Goal: Task Accomplishment & Management: Manage account settings

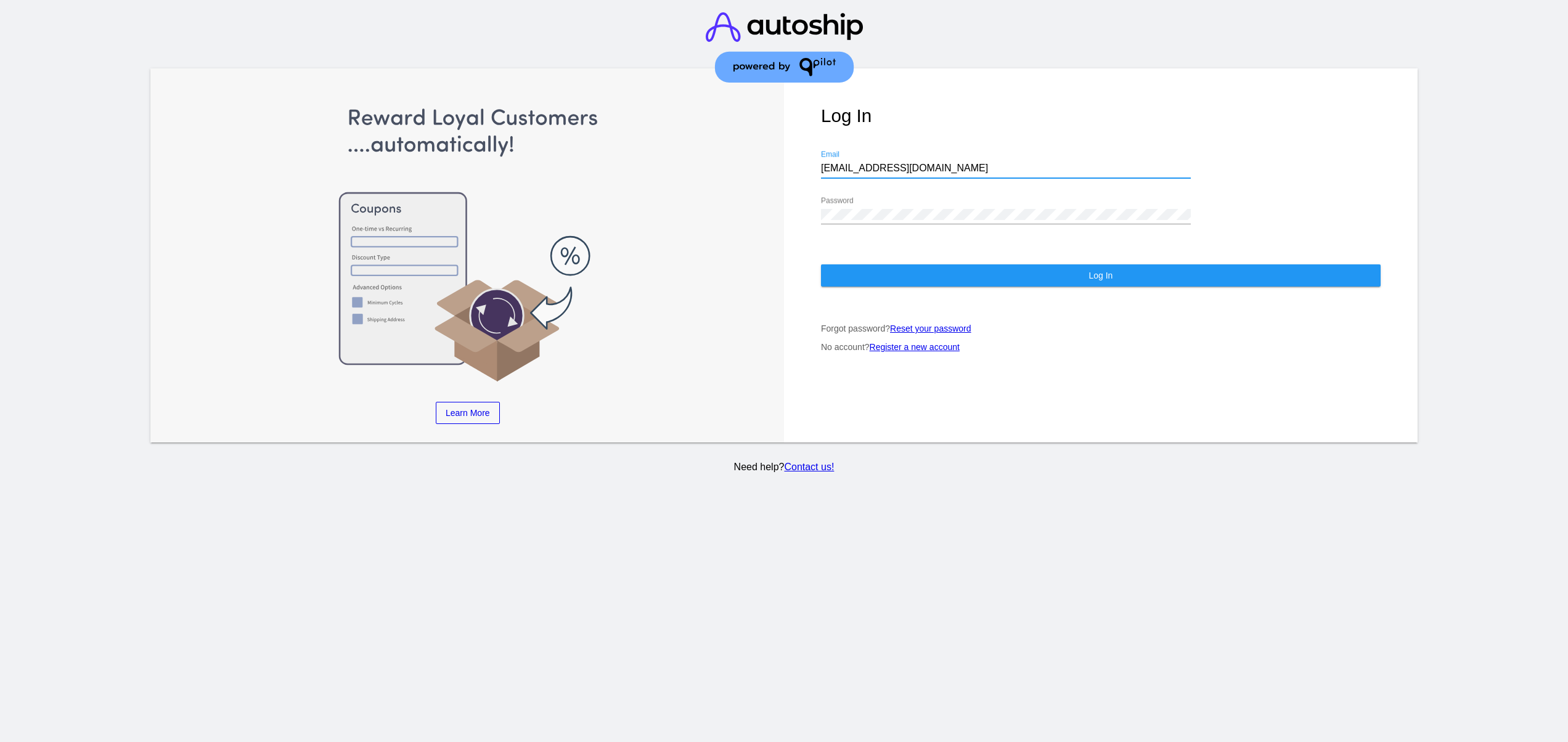
click at [984, 166] on input "jr@patternsinthecloud.com" at bounding box center [1006, 168] width 370 height 11
type input "support@patternsinthecloud.com"
click at [932, 268] on button "Log In" at bounding box center [1101, 275] width 560 height 22
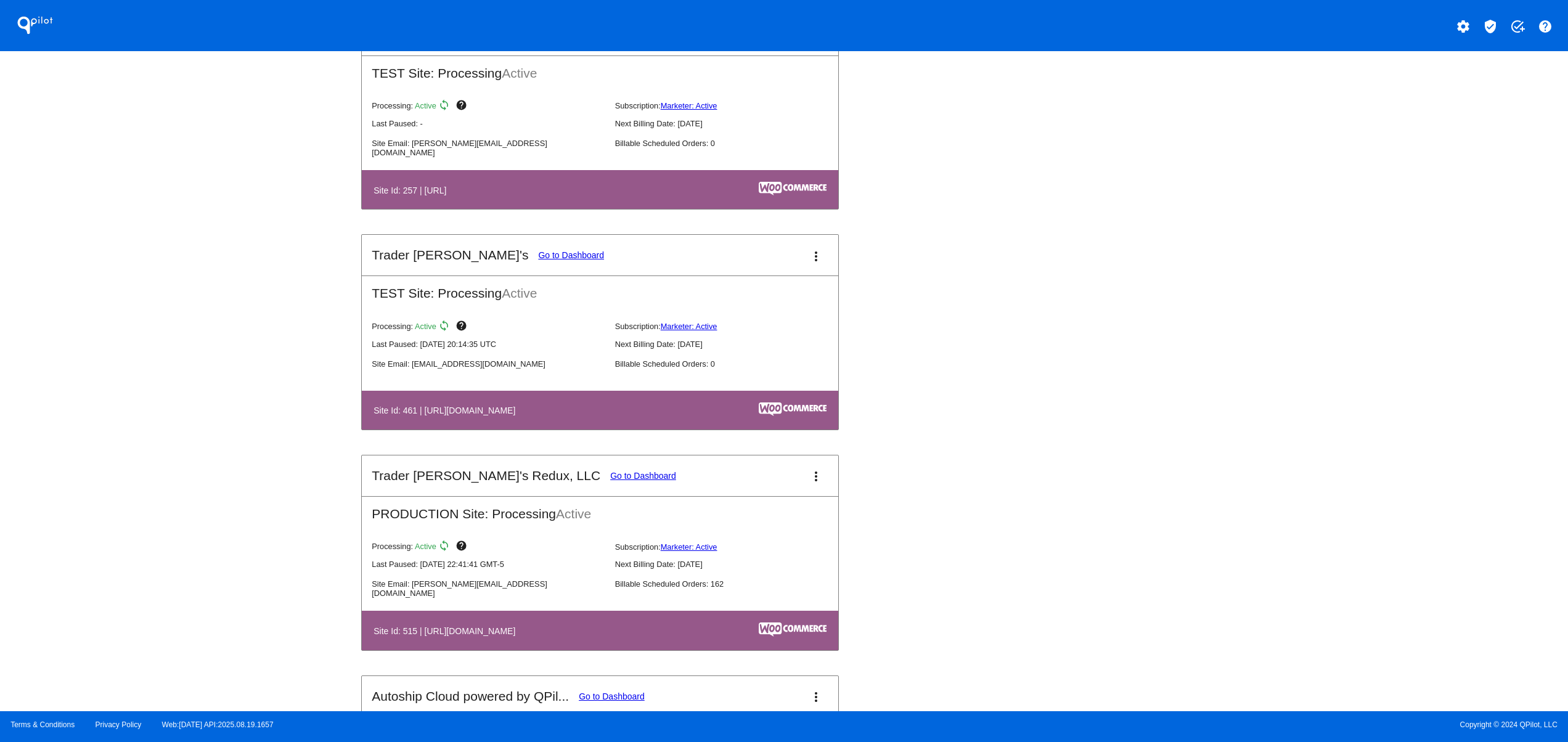
scroll to position [4437, 0]
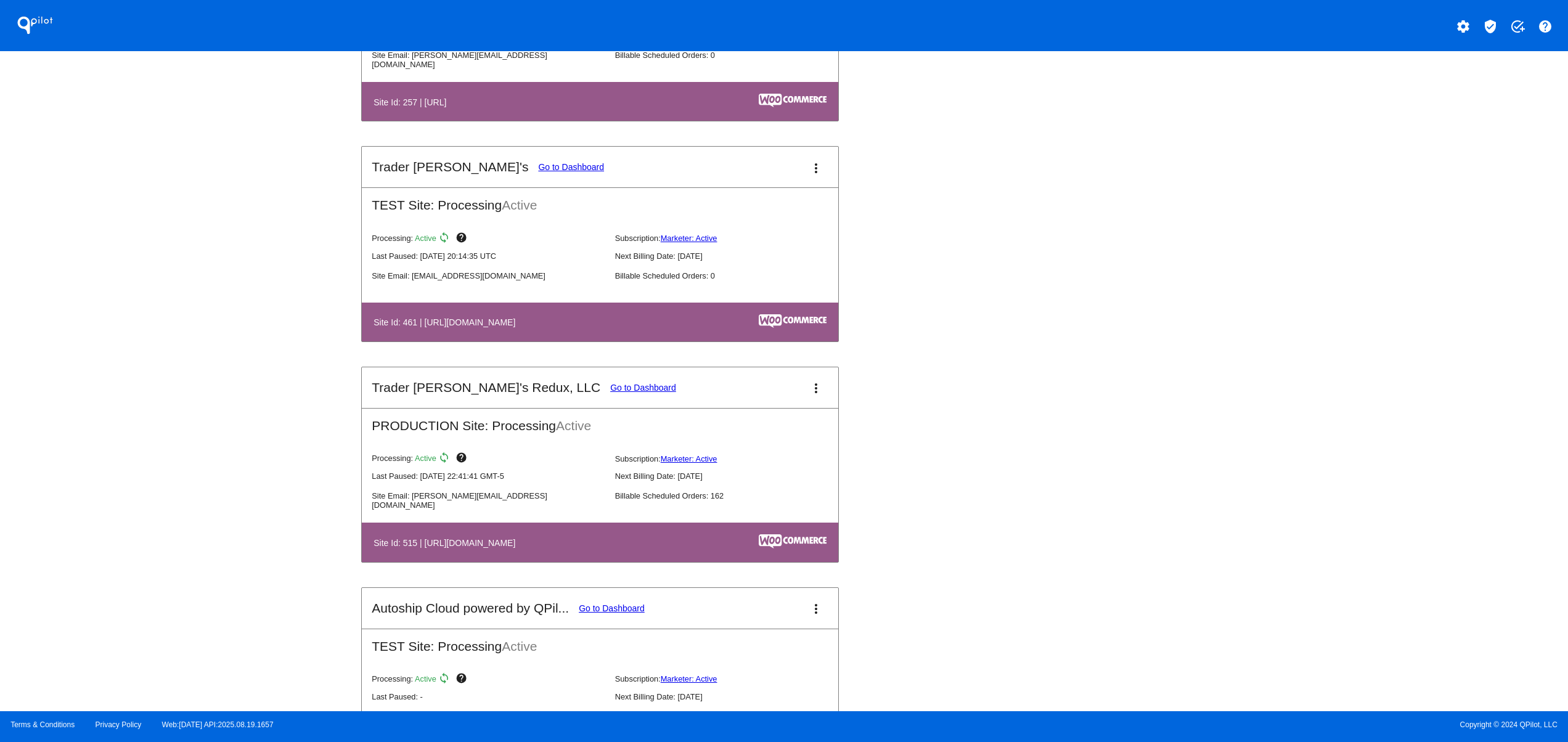
click at [610, 392] on link "Go to Dashboard" at bounding box center [643, 388] width 66 height 10
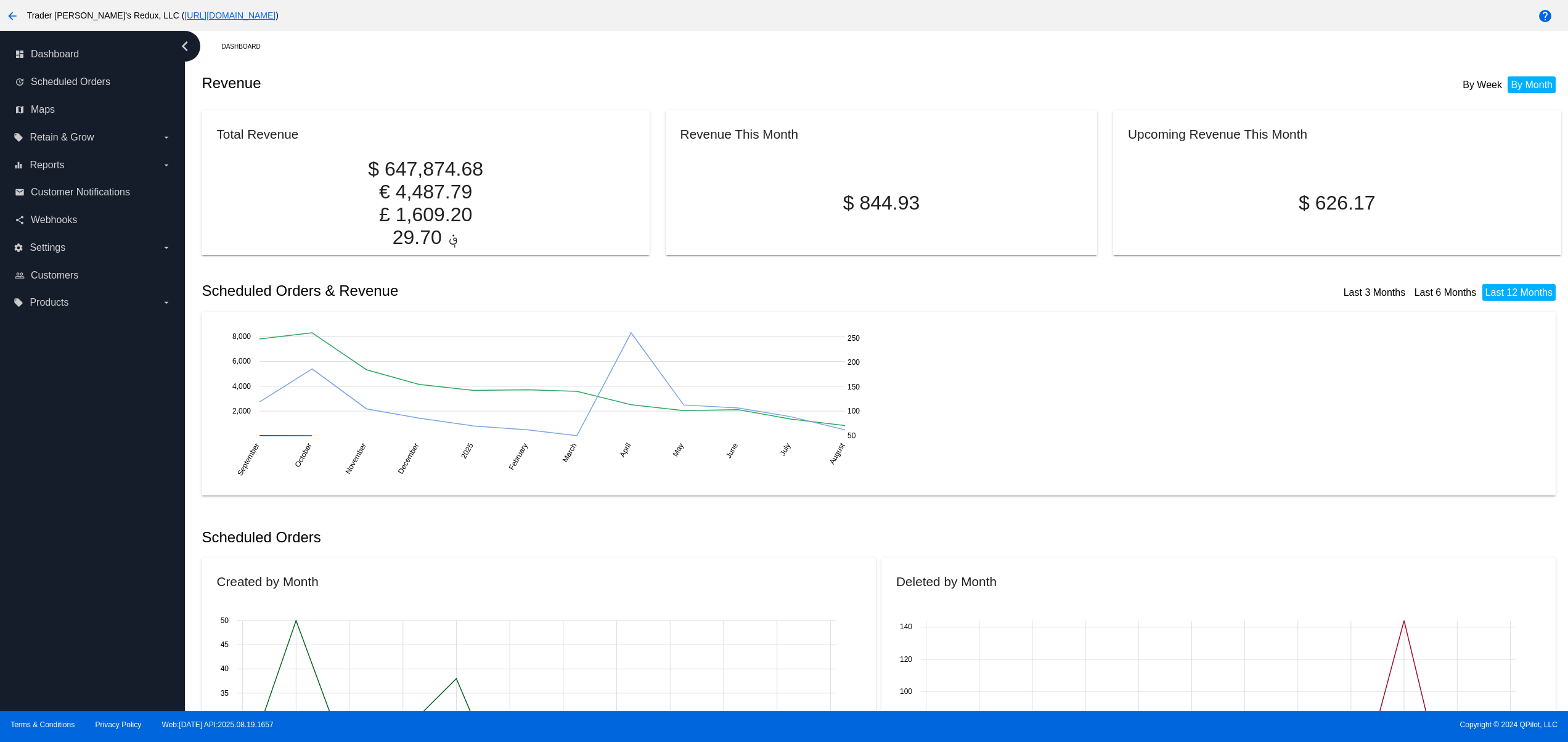
drag, startPoint x: 193, startPoint y: 18, endPoint x: 16, endPoint y: 15, distance: 177.0
click at [16, 15] on mat-icon "arrow_back" at bounding box center [12, 16] width 15 height 15
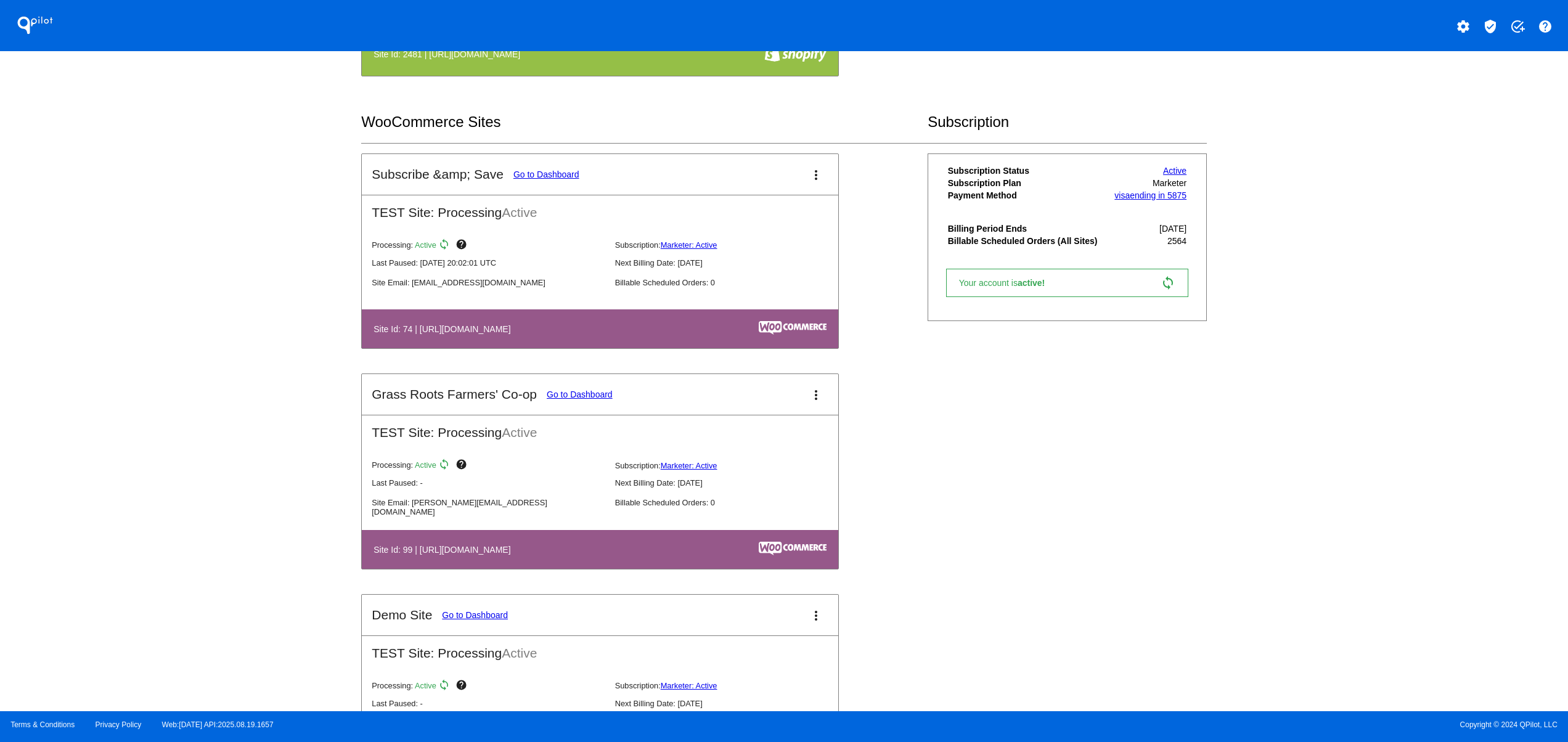
scroll to position [740, 0]
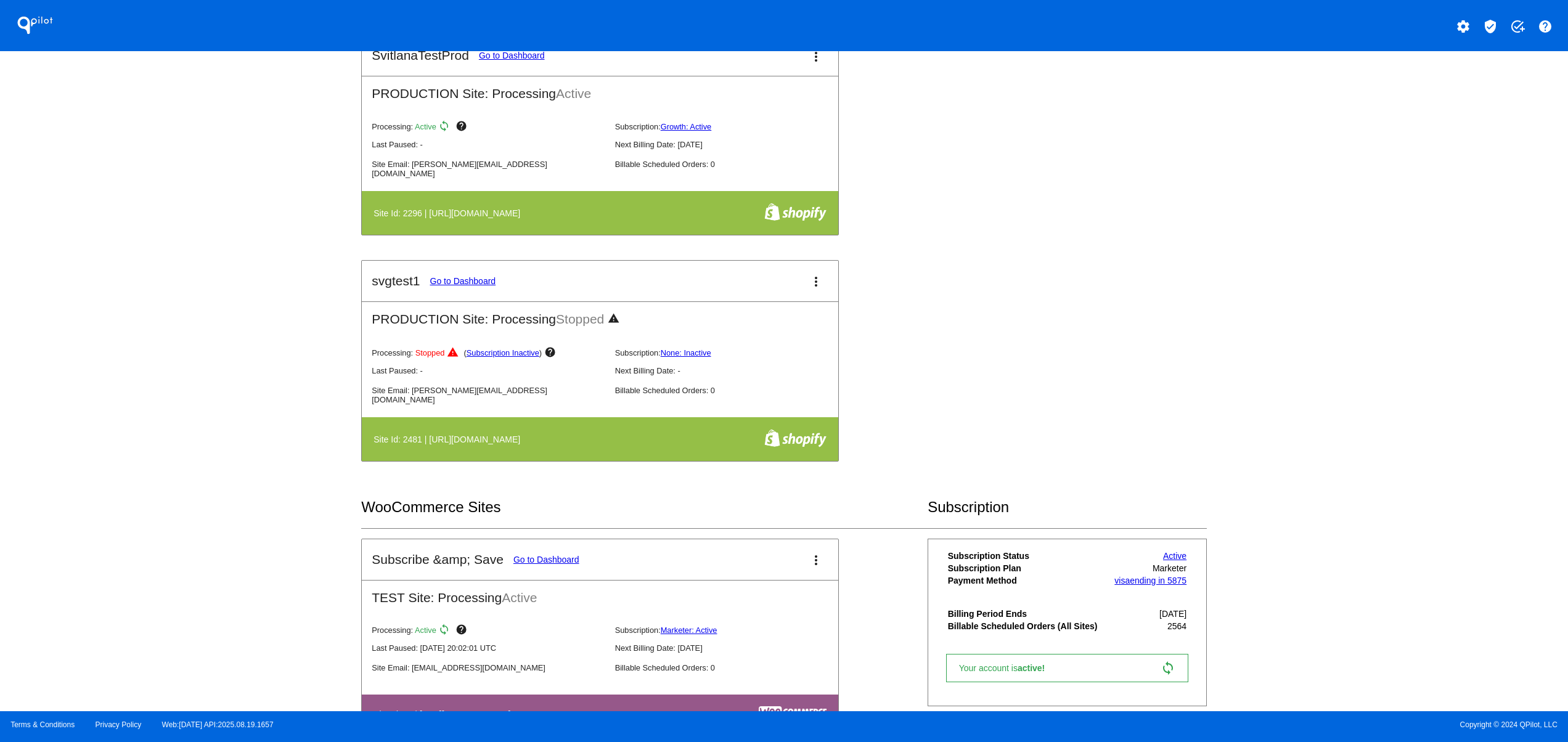
click at [1457, 22] on mat-icon "settings" at bounding box center [1463, 26] width 15 height 15
click at [1411, 92] on span "Log out" at bounding box center [1410, 92] width 29 height 10
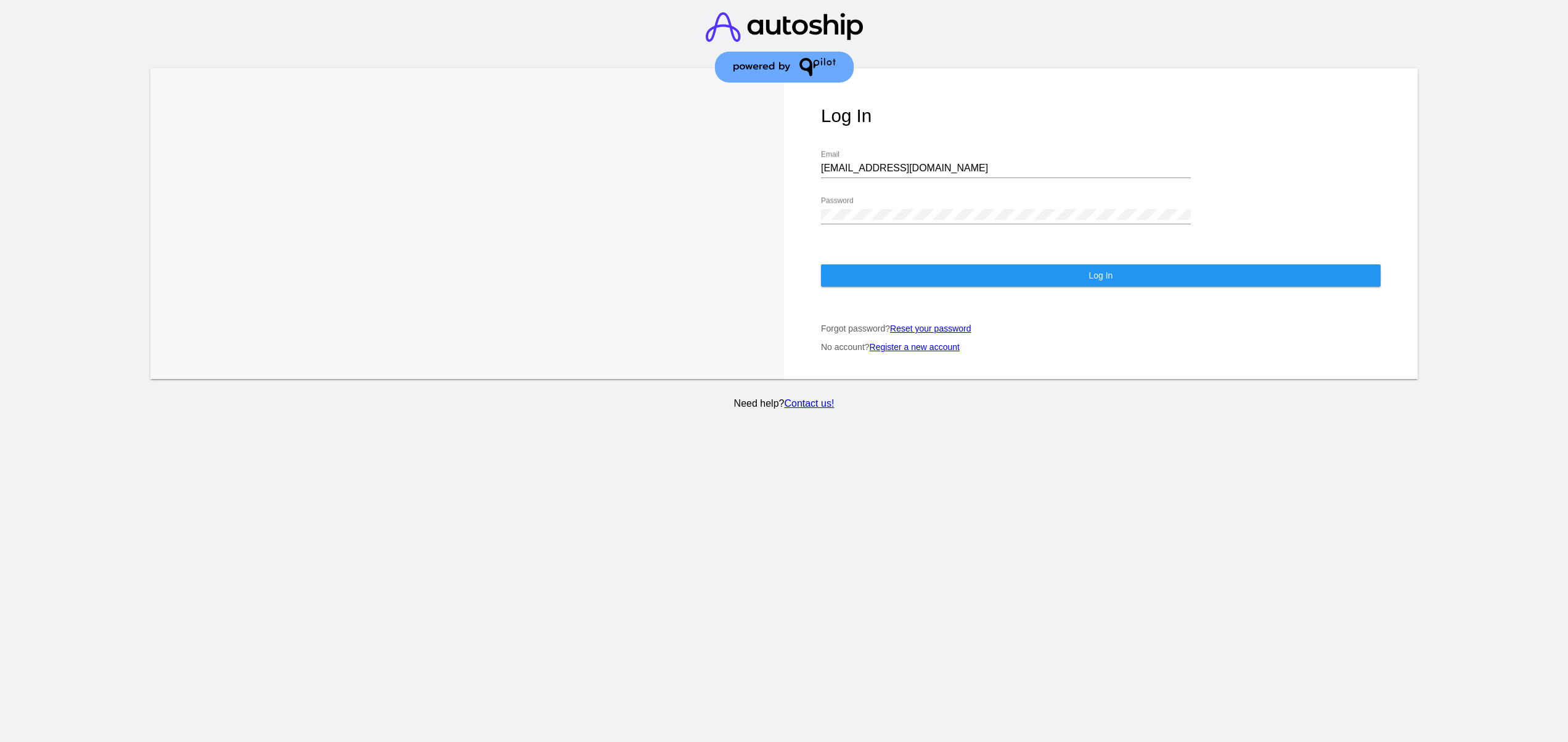
click at [869, 173] on input "support@patternsinthecloud.com" at bounding box center [1006, 168] width 370 height 11
type input "jr@patternsinthecloud.com"
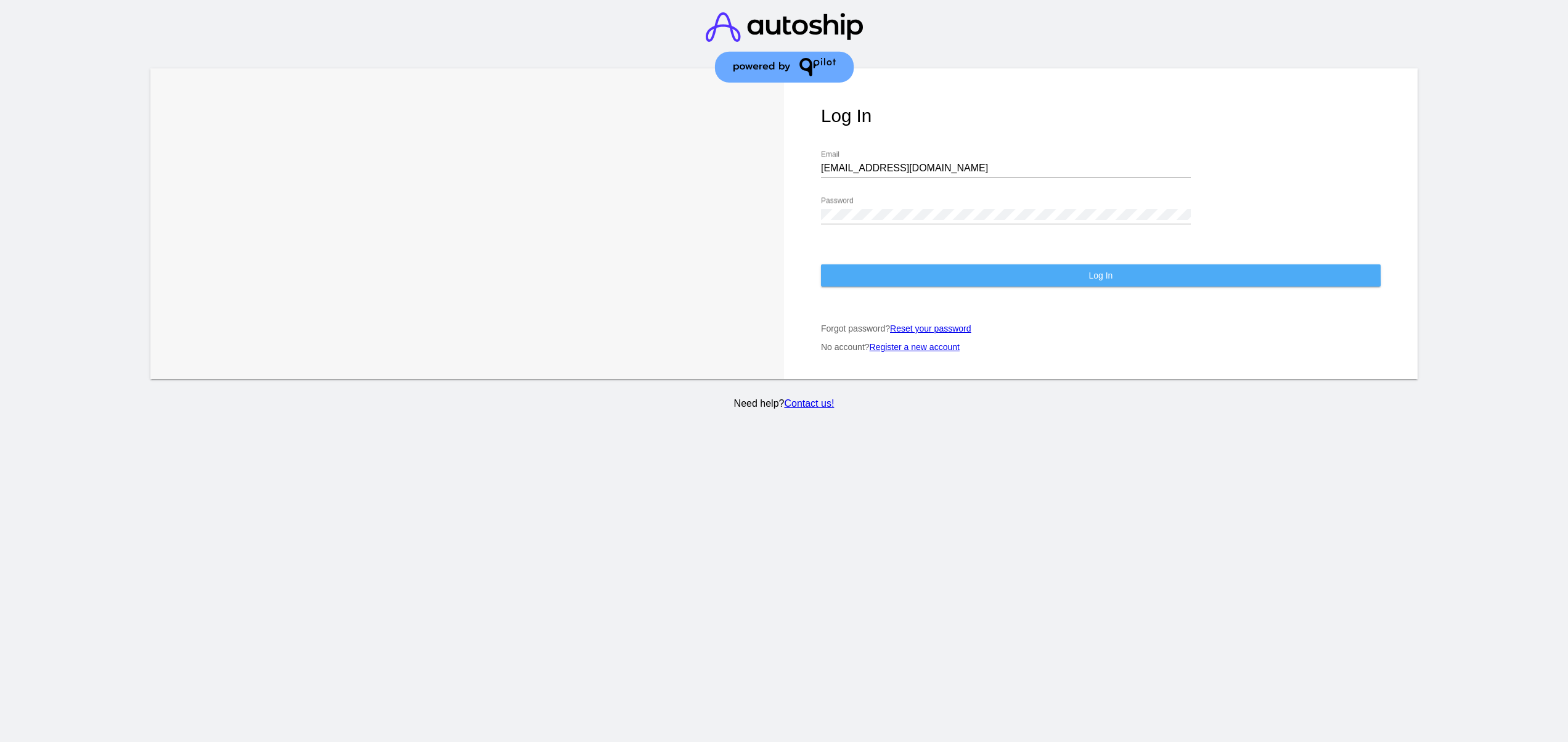
click at [953, 269] on button "Log In" at bounding box center [1101, 275] width 560 height 22
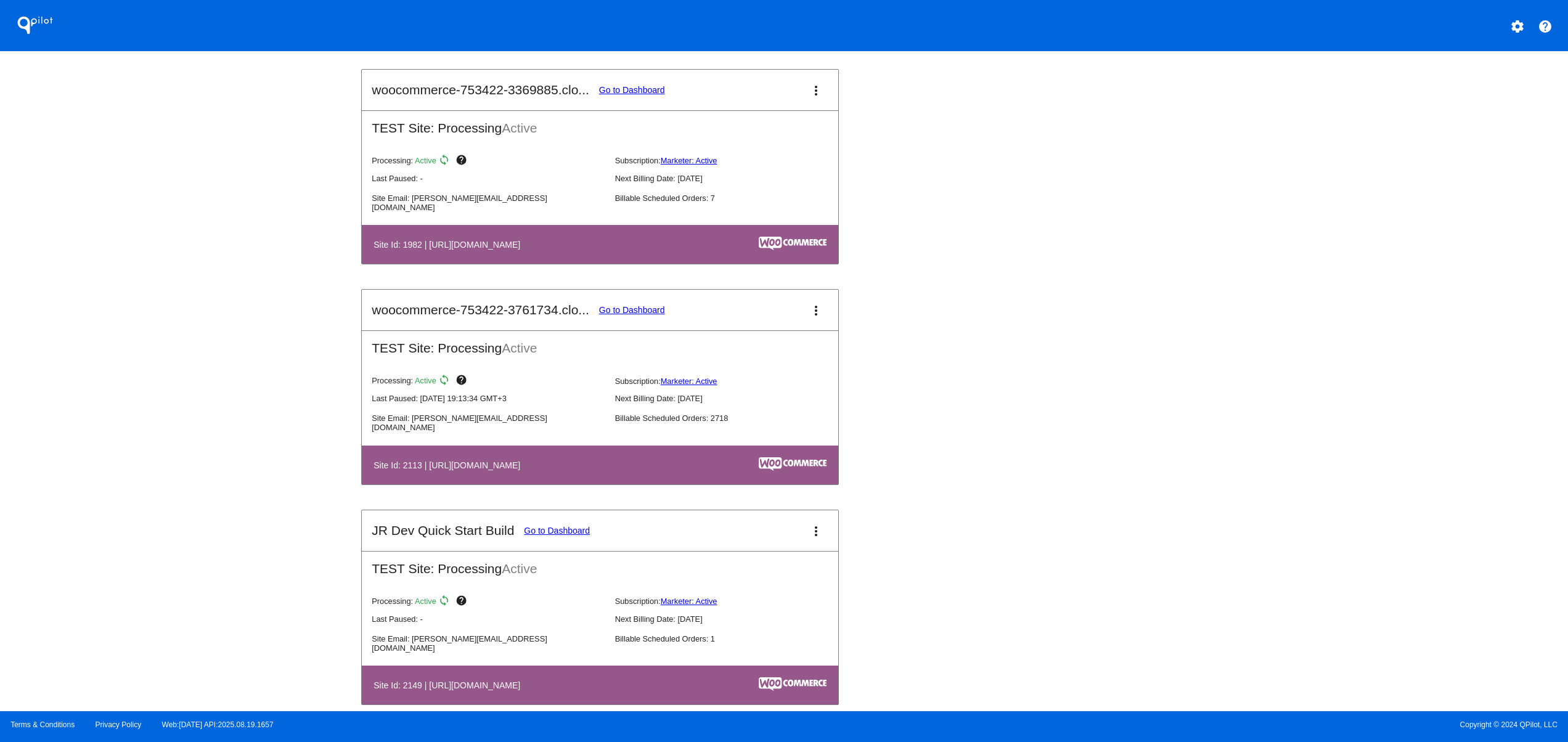
scroll to position [1479, 0]
